Goal: Complete application form

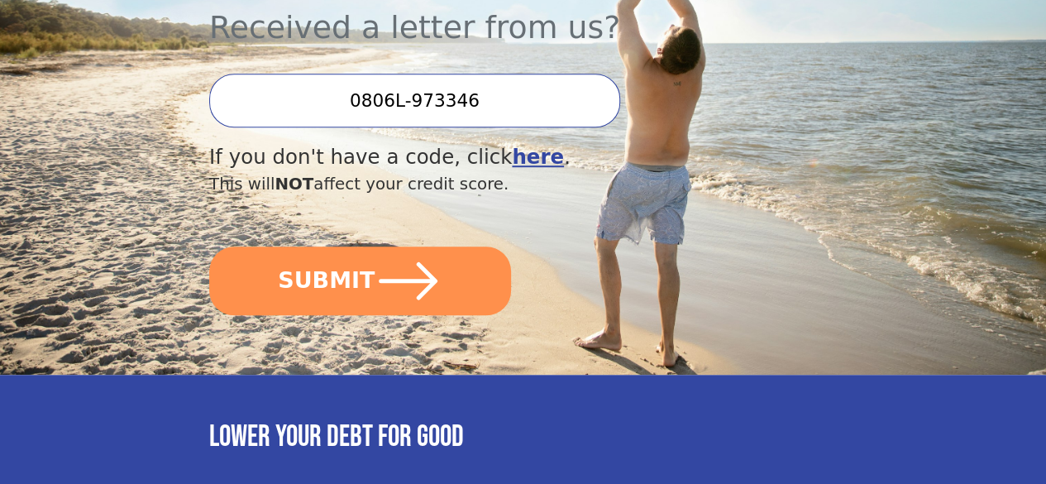
scroll to position [524, 0]
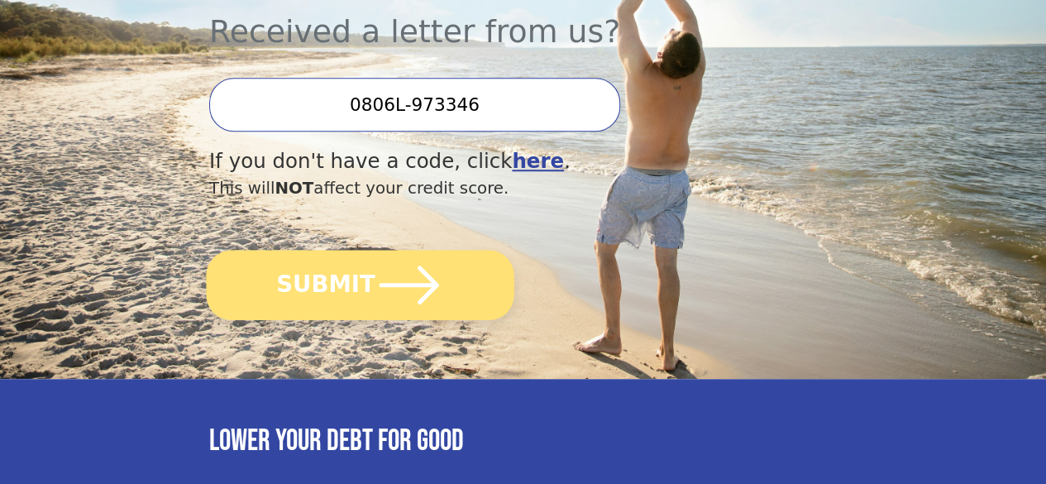
click at [400, 298] on icon "submit" at bounding box center [409, 284] width 69 height 69
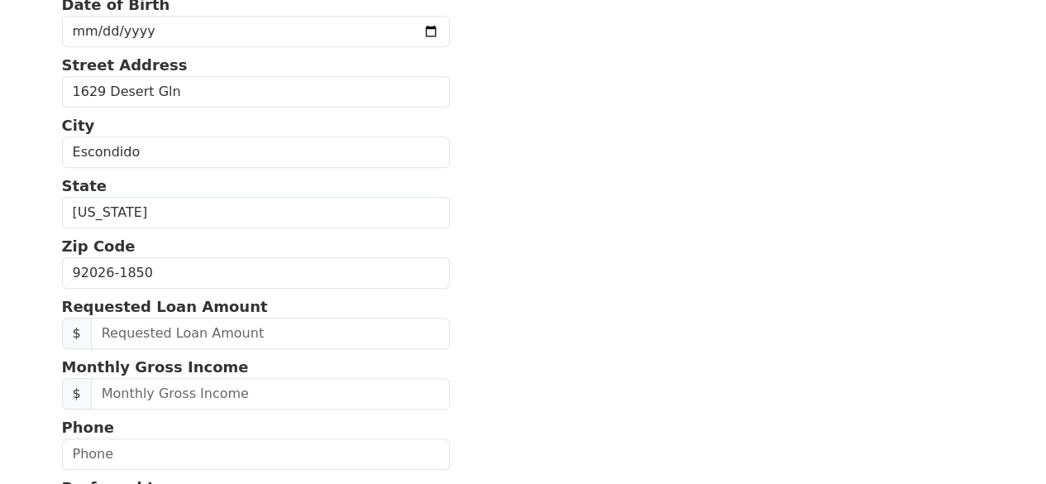
scroll to position [385, 0]
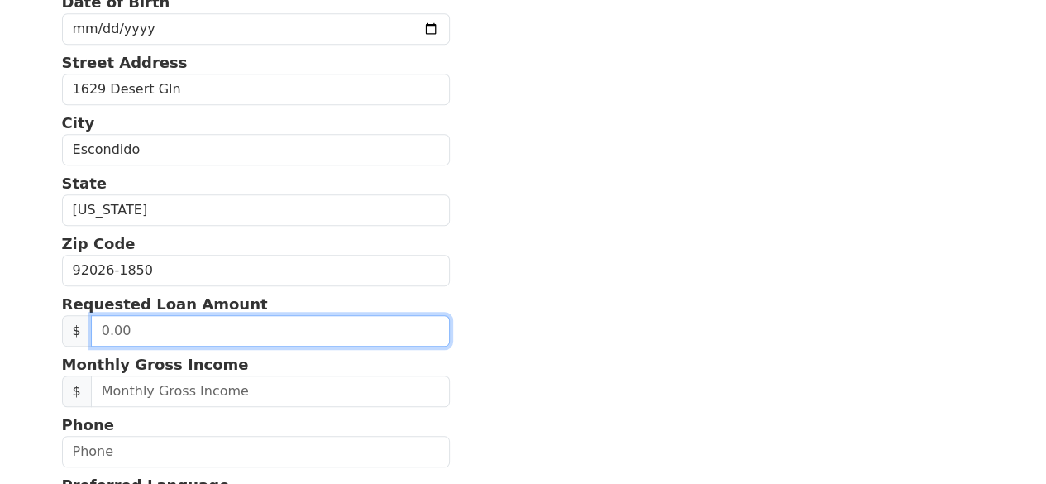
click at [132, 346] on input "text" at bounding box center [270, 330] width 359 height 31
type input "40,000.00"
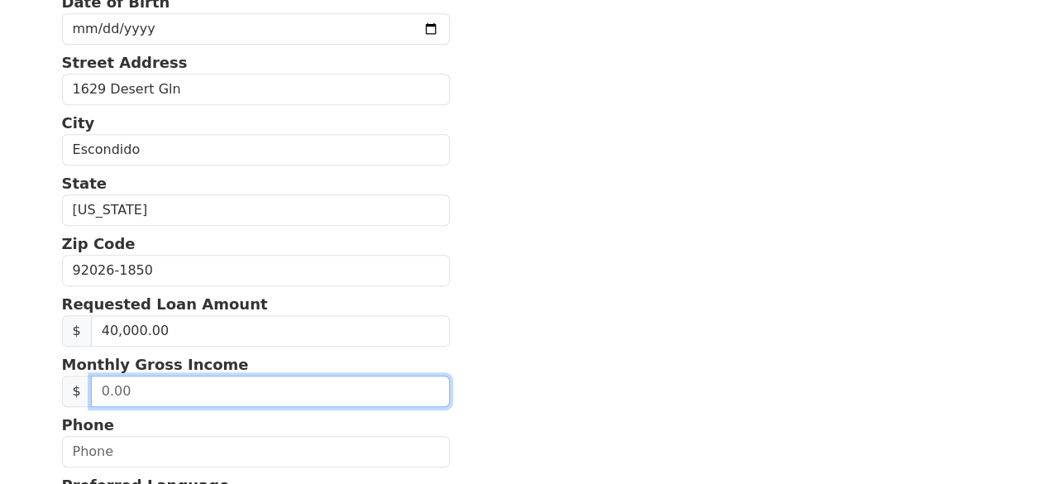
click at [142, 407] on input "text" at bounding box center [270, 390] width 359 height 31
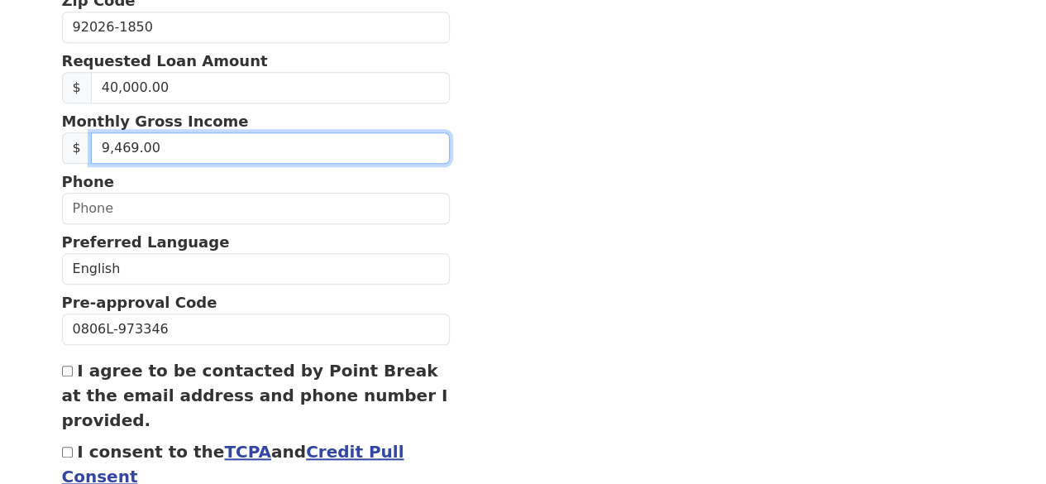
scroll to position [616, 0]
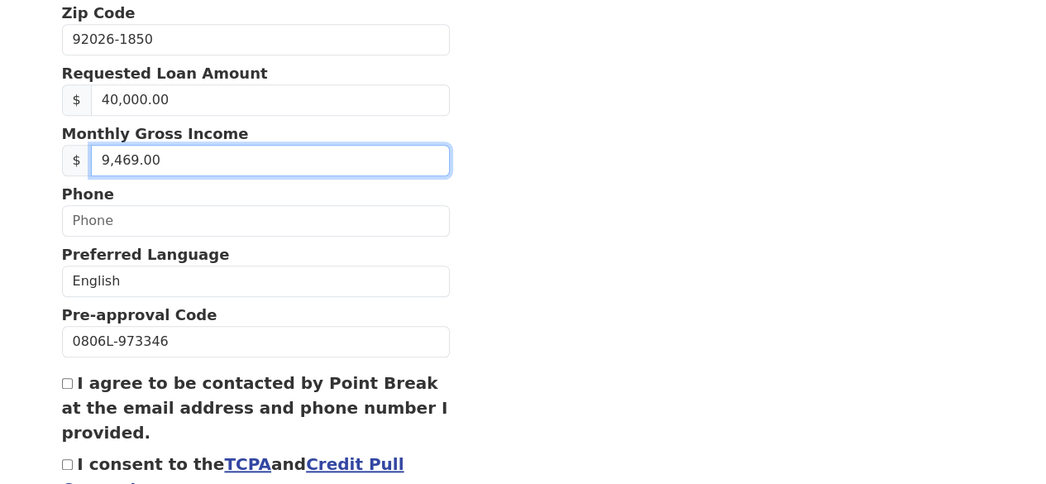
click at [145, 176] on input "9,469.00" at bounding box center [270, 160] width 359 height 31
type input "0.00"
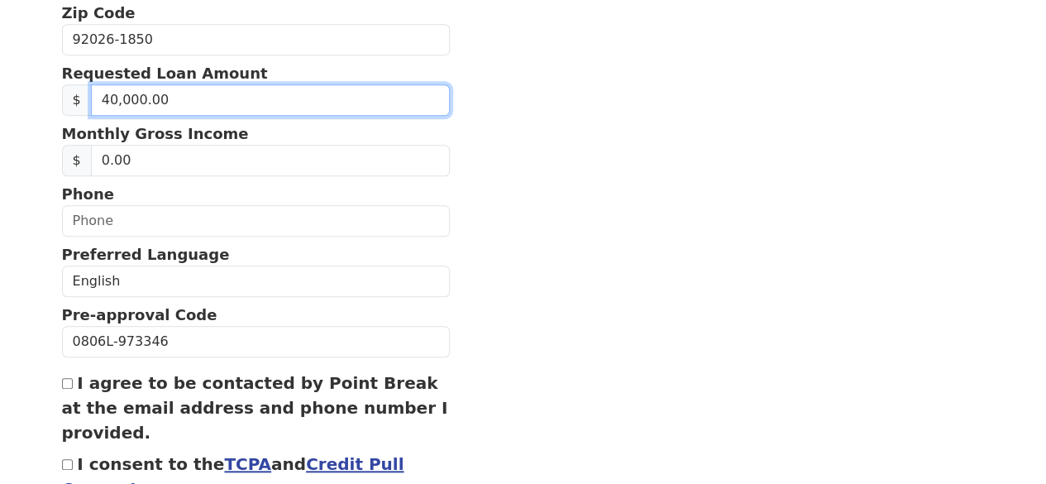
click at [169, 116] on input "40,000.00" at bounding box center [270, 99] width 359 height 31
type input "0.00"
